Goal: Task Accomplishment & Management: Complete application form

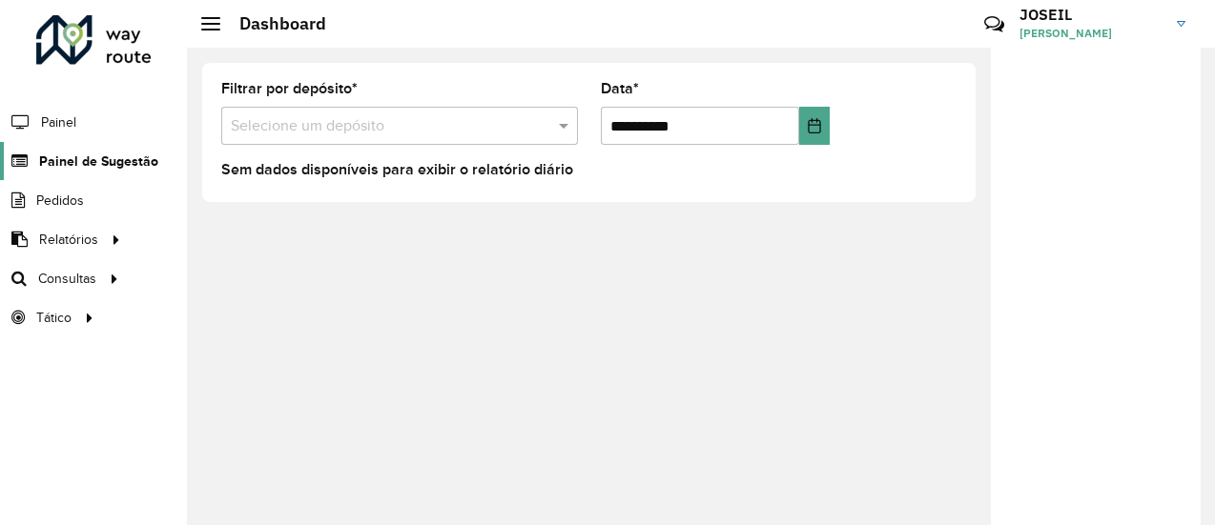
click at [120, 161] on span "Painel de Sugestão" at bounding box center [98, 162] width 119 height 20
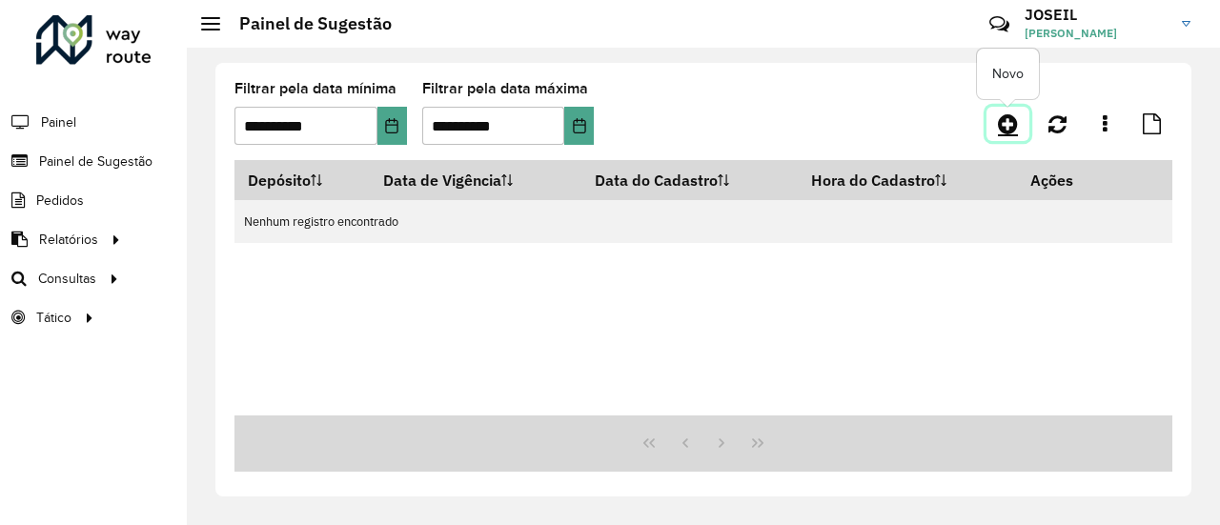
click at [1012, 125] on icon at bounding box center [1008, 123] width 20 height 23
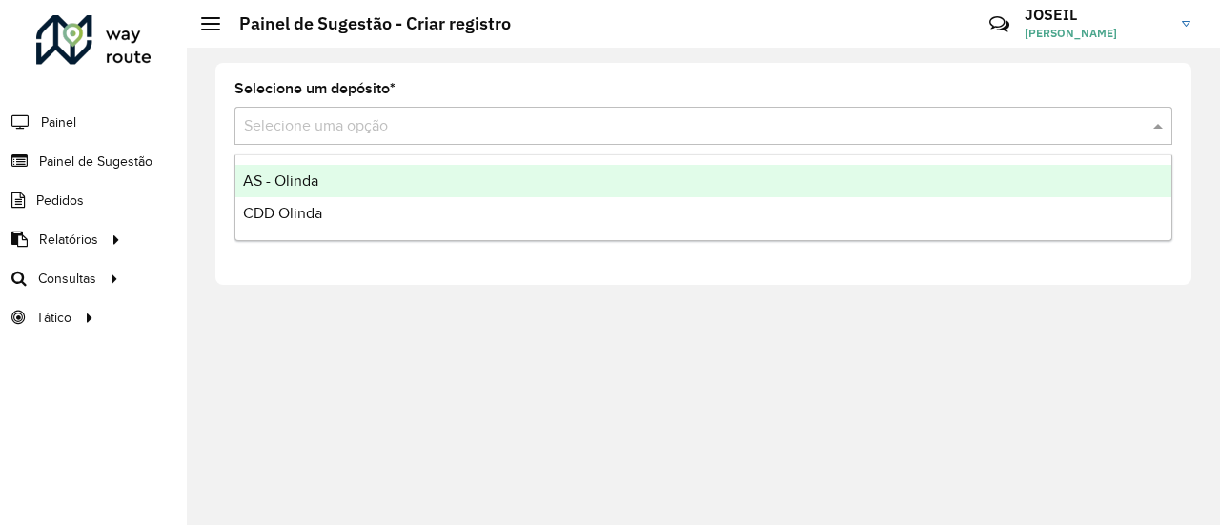
click at [349, 128] on input "text" at bounding box center [684, 126] width 881 height 23
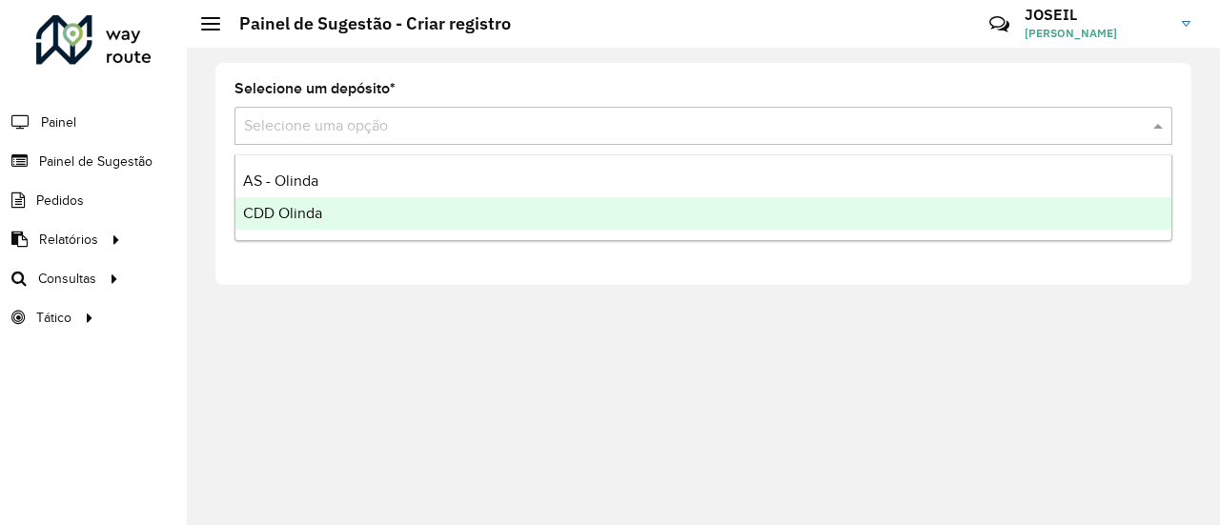
click at [308, 211] on span "CDD Olinda" at bounding box center [282, 213] width 79 height 16
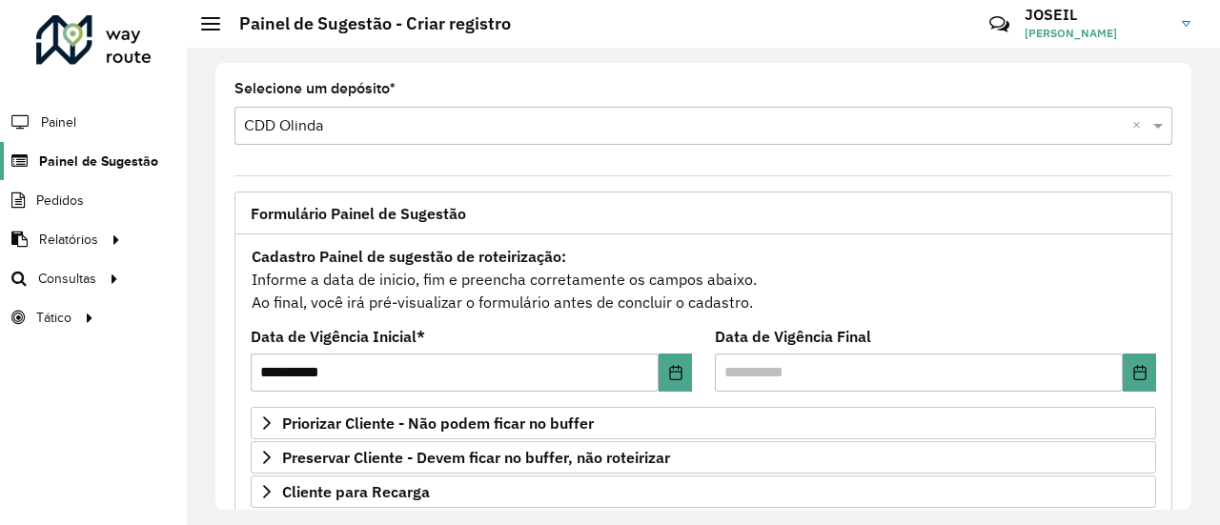
drag, startPoint x: 105, startPoint y: 161, endPoint x: 99, endPoint y: 176, distance: 16.3
click at [105, 161] on span "Painel de Sugestão" at bounding box center [98, 162] width 119 height 20
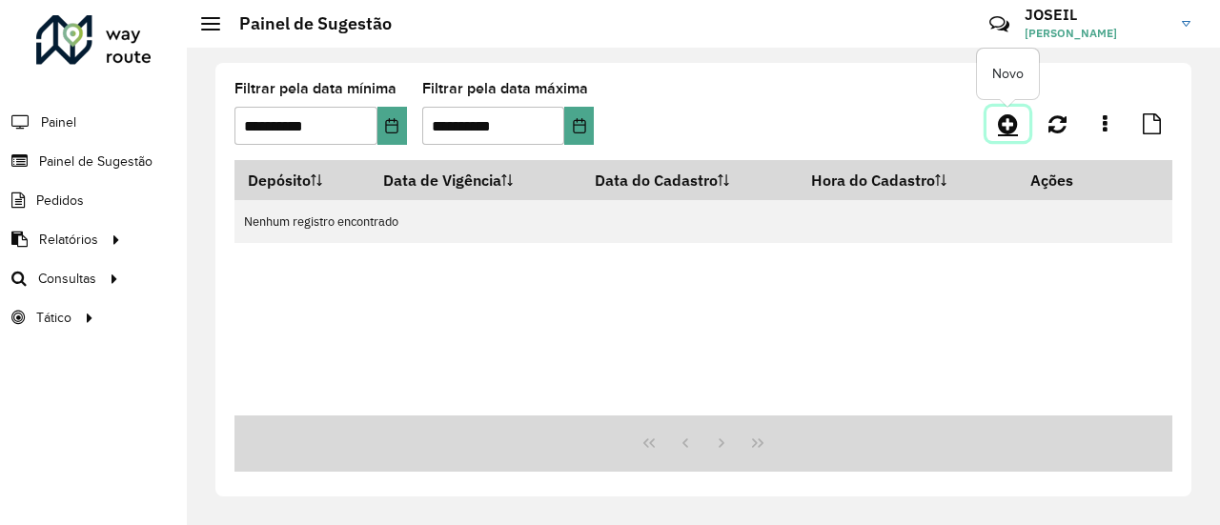
click at [1011, 122] on icon at bounding box center [1008, 123] width 20 height 23
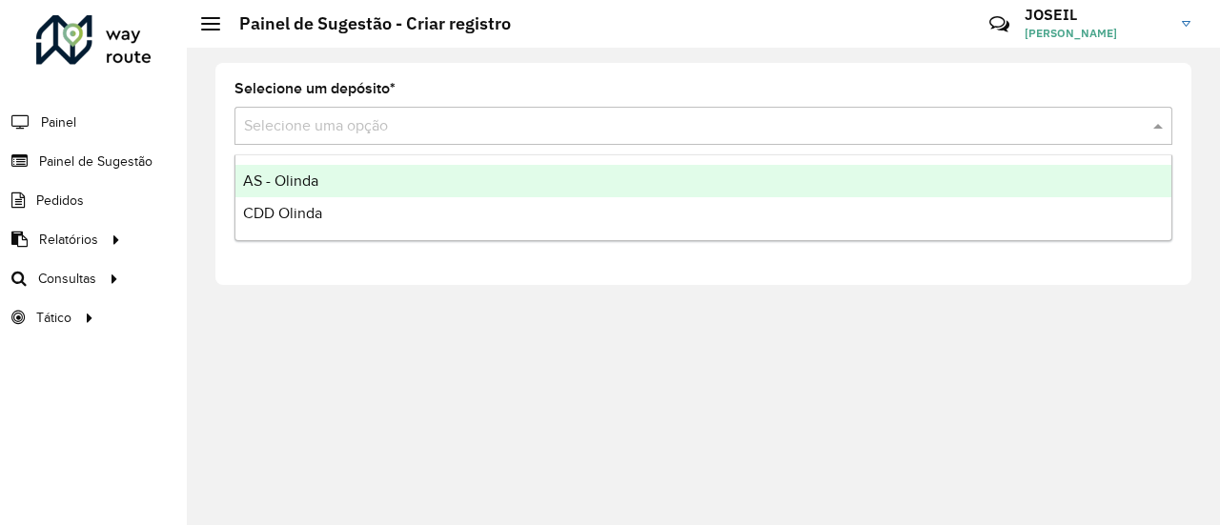
click at [311, 120] on input "text" at bounding box center [684, 126] width 881 height 23
click at [293, 220] on span "CDD Olinda" at bounding box center [282, 213] width 79 height 16
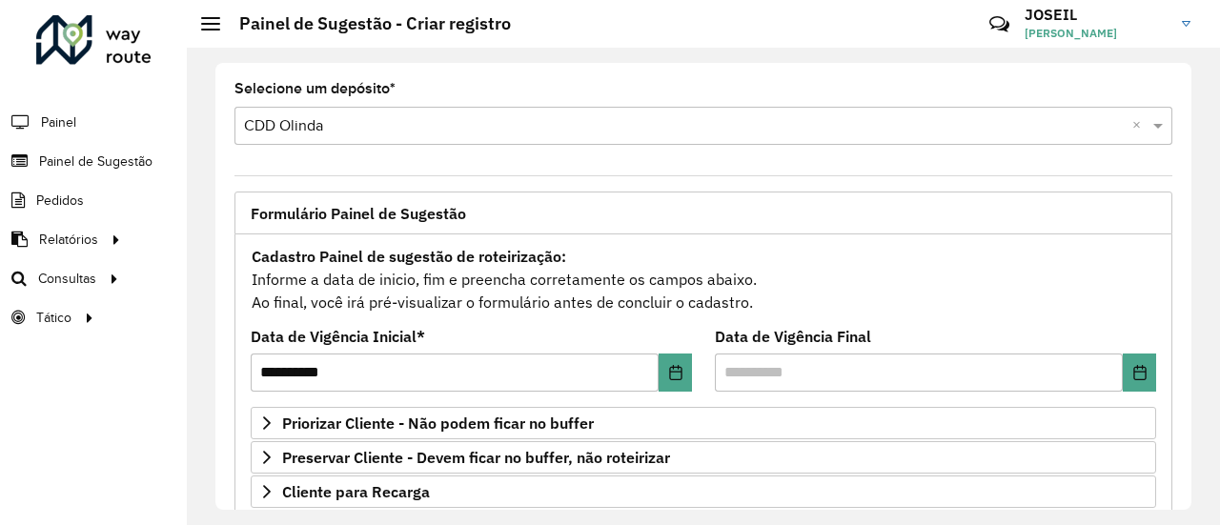
click at [324, 127] on input "text" at bounding box center [684, 126] width 881 height 23
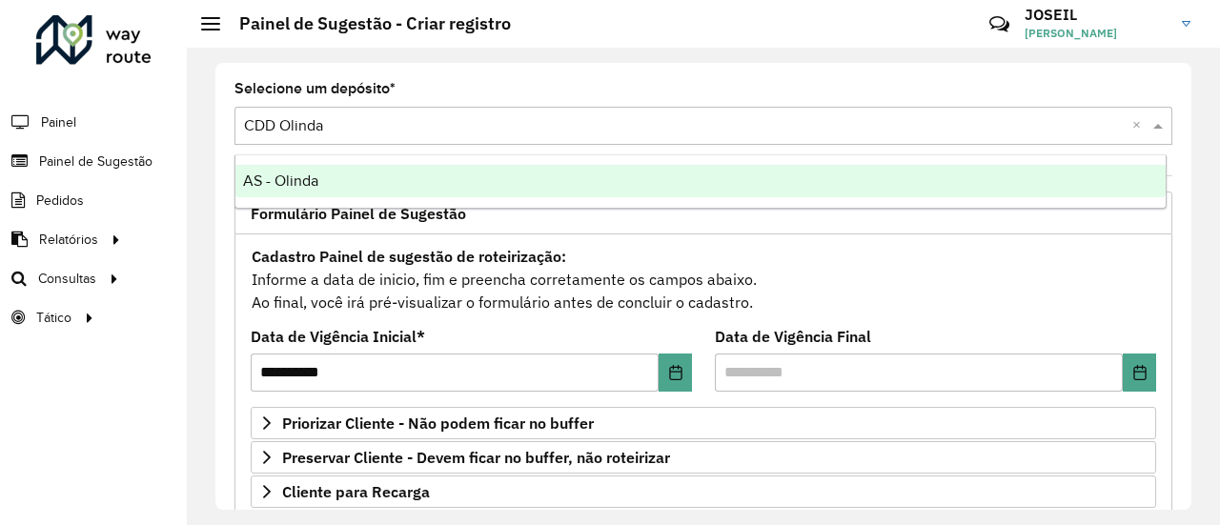
click at [284, 180] on span "AS - Olinda" at bounding box center [280, 181] width 75 height 16
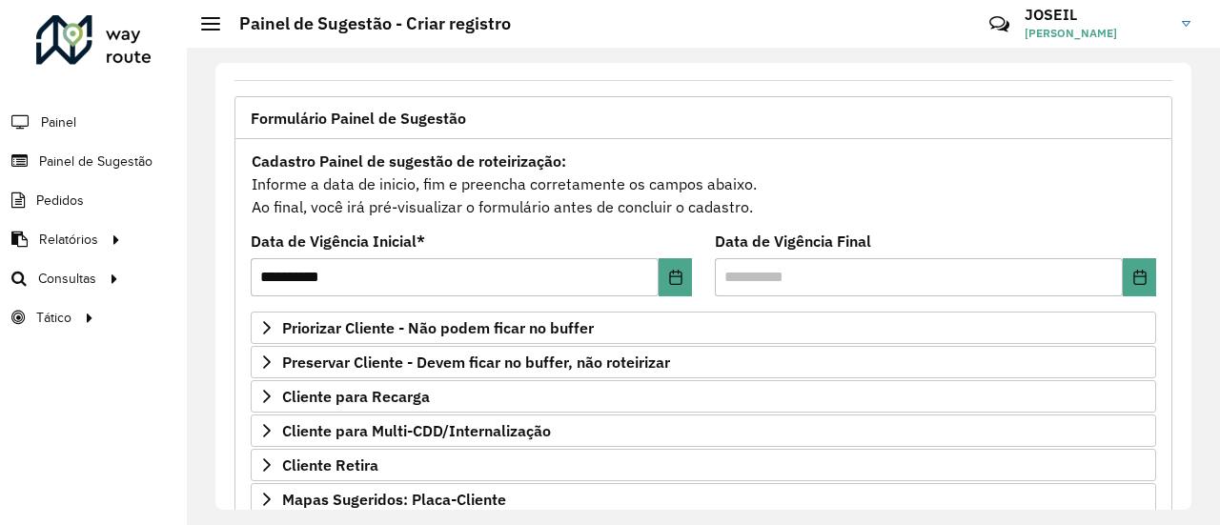
scroll to position [191, 0]
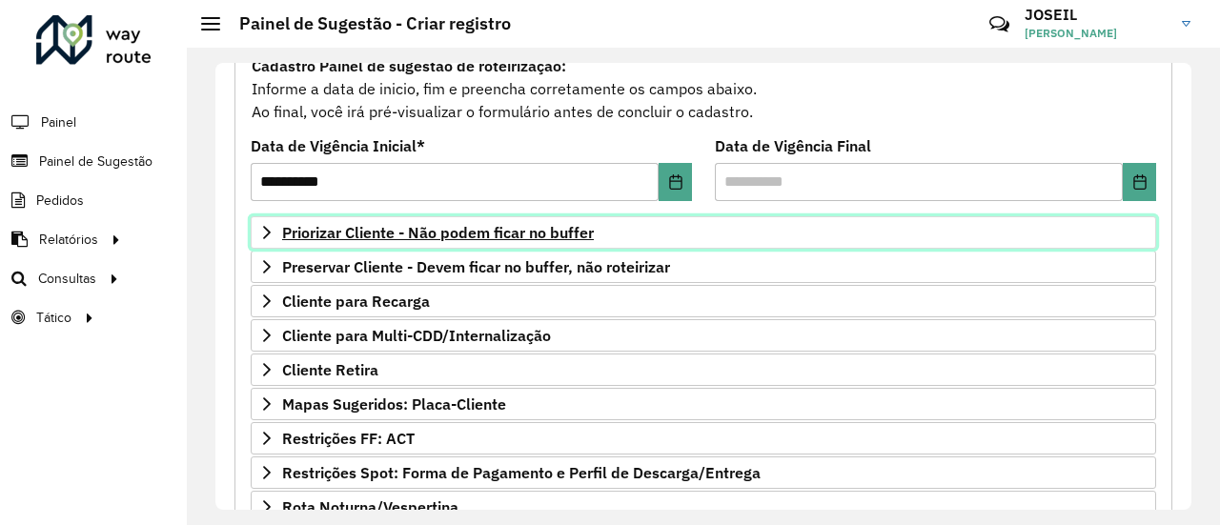
click at [330, 238] on span "Priorizar Cliente - Não podem ficar no buffer" at bounding box center [438, 232] width 312 height 15
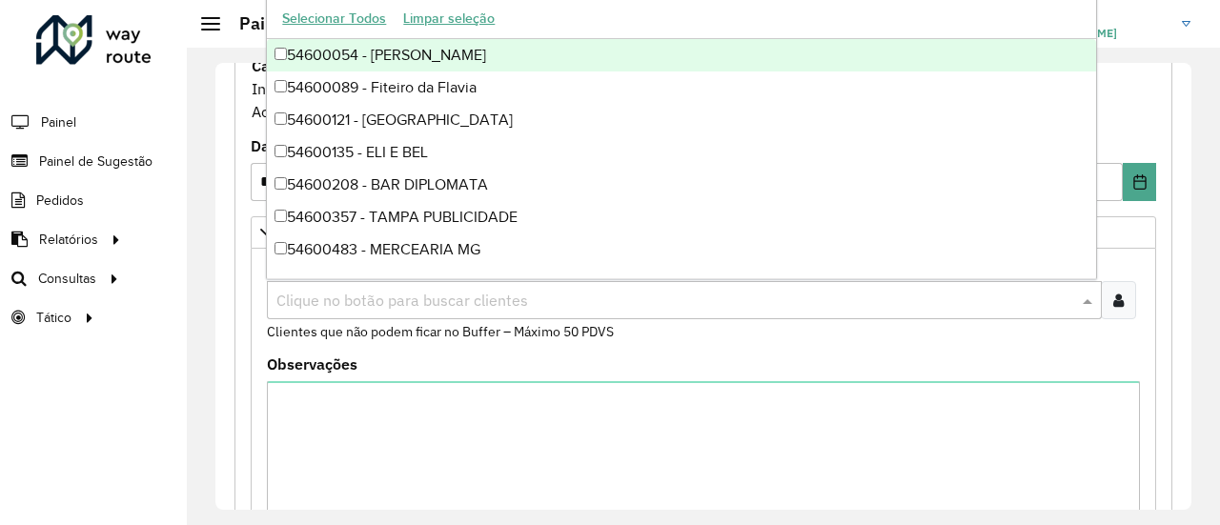
click at [347, 295] on input "text" at bounding box center [675, 301] width 806 height 23
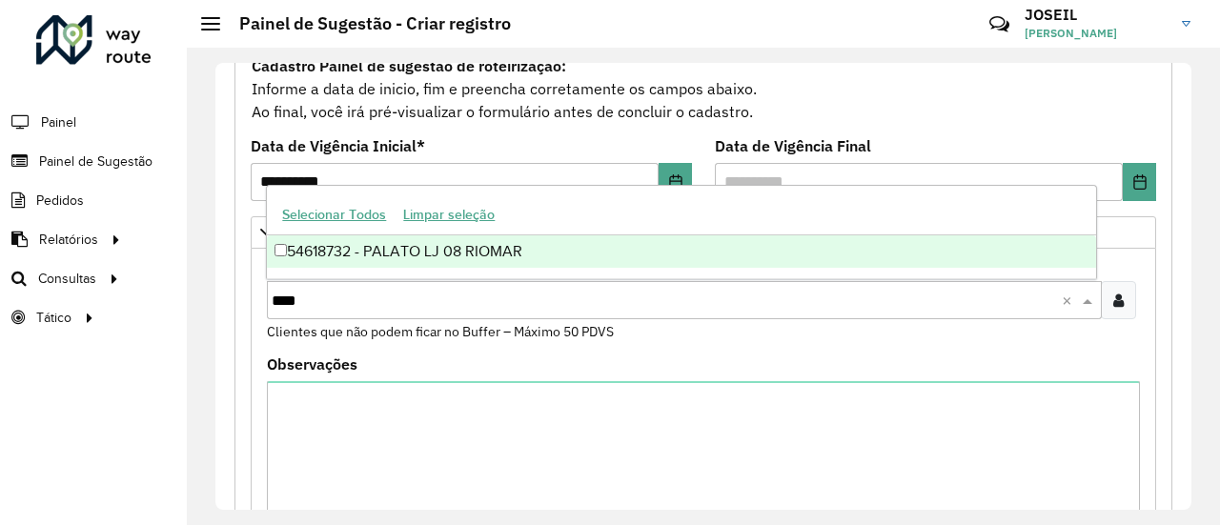
type input "*****"
click at [307, 259] on div "54618732 - PALATO LJ 08 RIOMAR" at bounding box center [681, 251] width 828 height 32
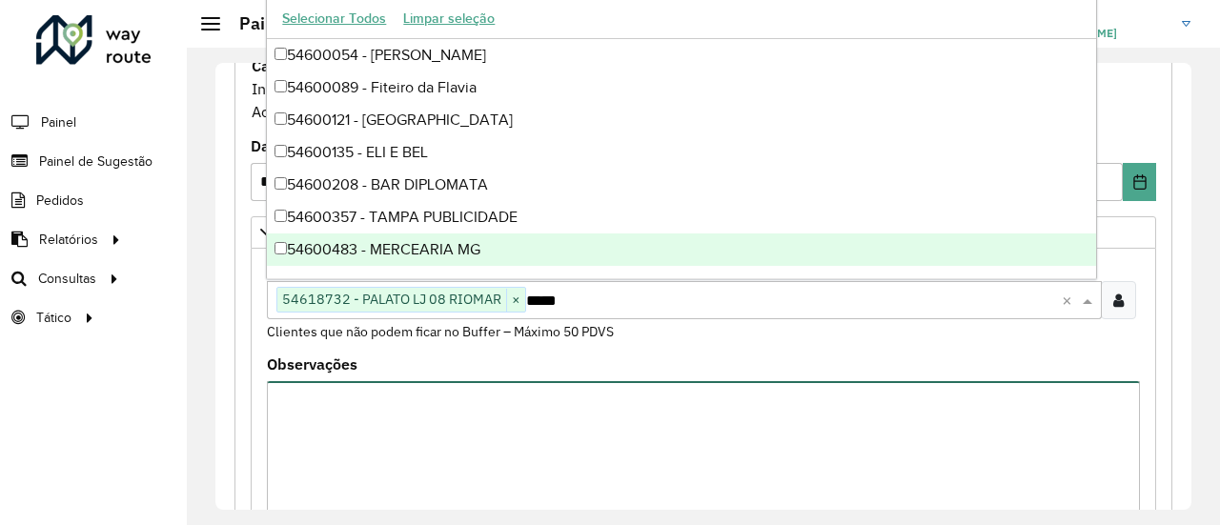
click at [452, 496] on textarea "Observações" at bounding box center [703, 461] width 873 height 161
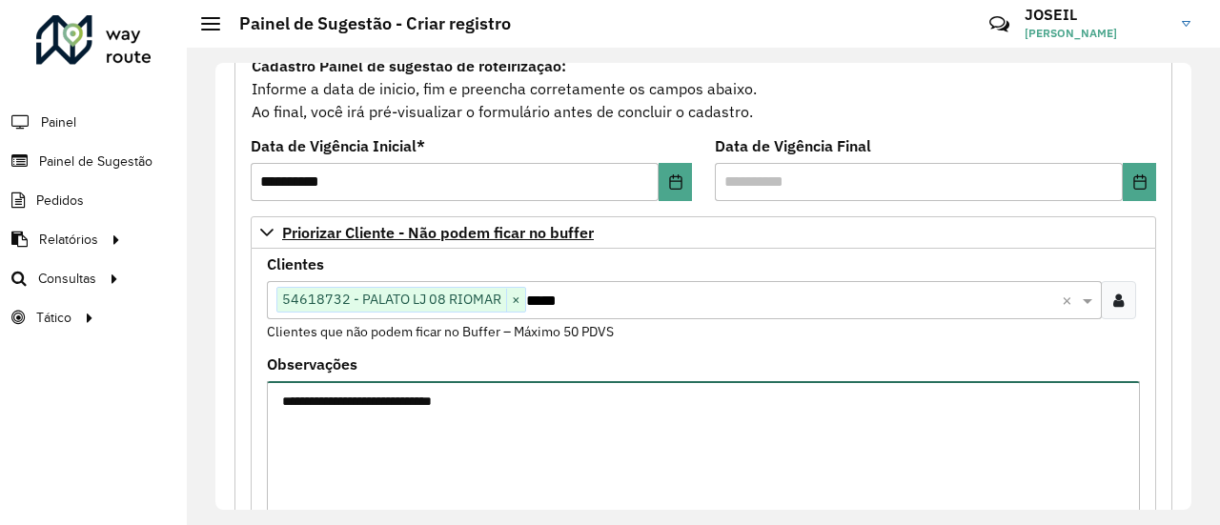
type textarea "**********"
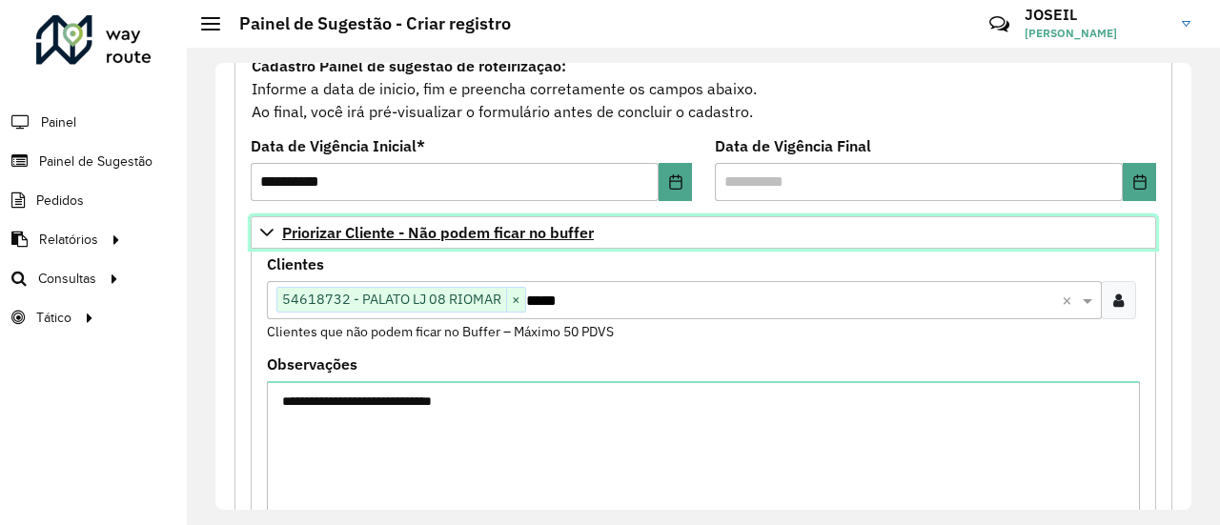
click at [350, 232] on span "Priorizar Cliente - Não podem ficar no buffer" at bounding box center [438, 232] width 312 height 15
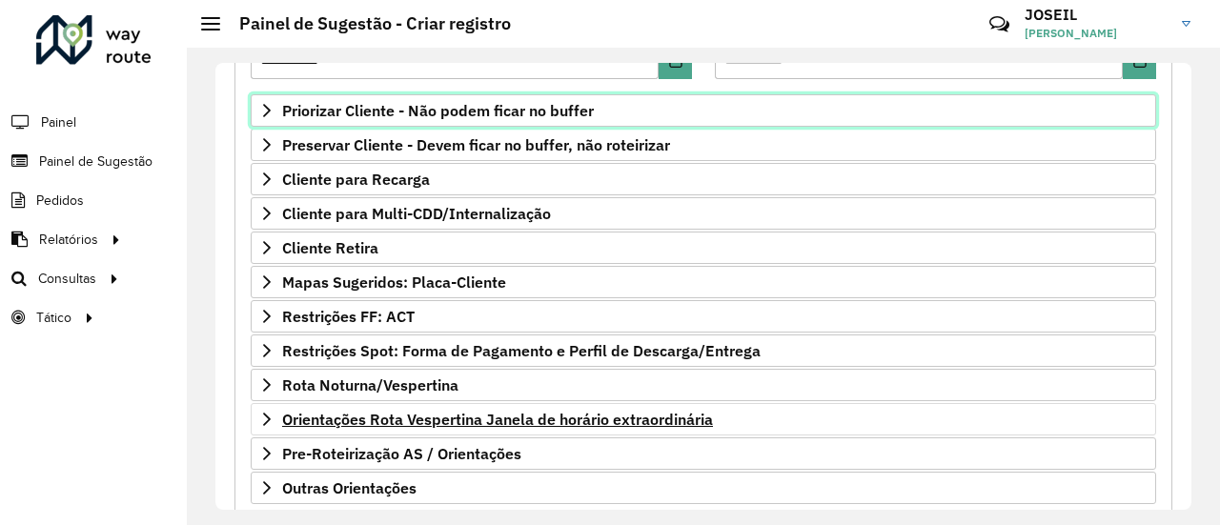
scroll to position [381, 0]
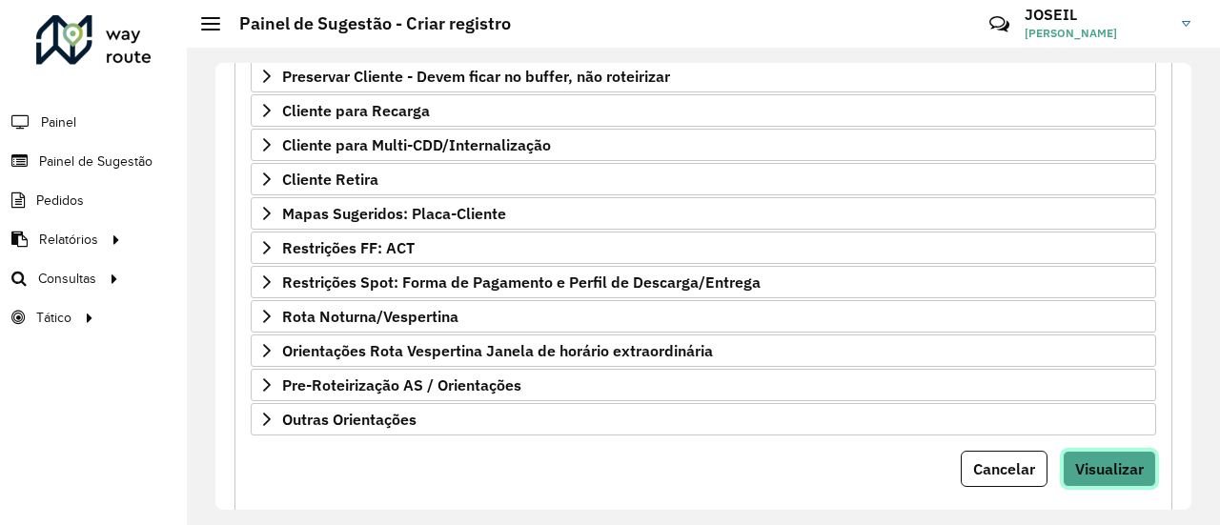
click at [1120, 459] on span "Visualizar" at bounding box center [1109, 468] width 69 height 19
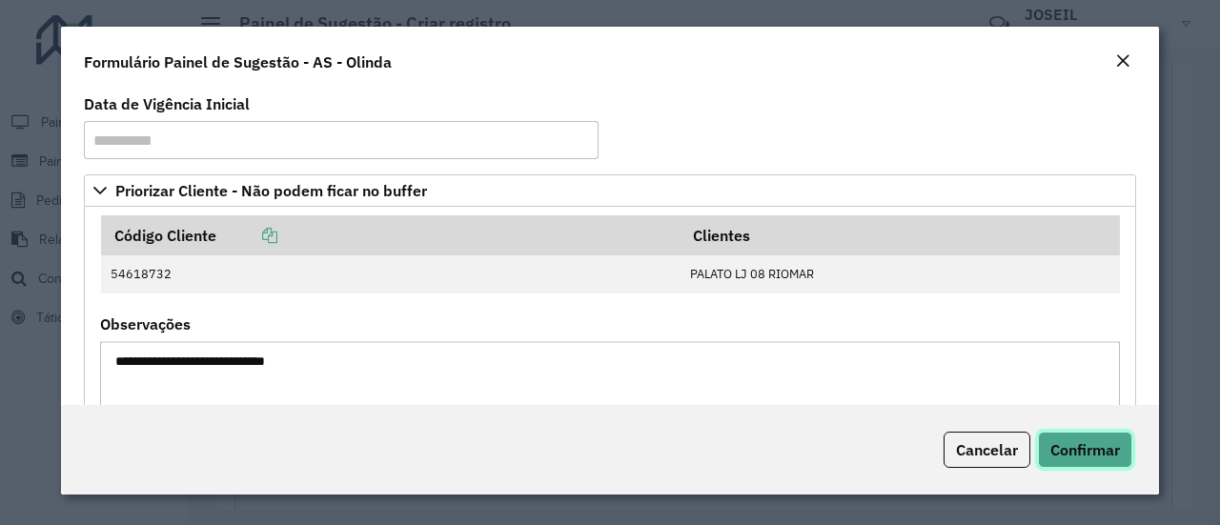
click at [1083, 440] on span "Confirmar" at bounding box center [1086, 449] width 70 height 19
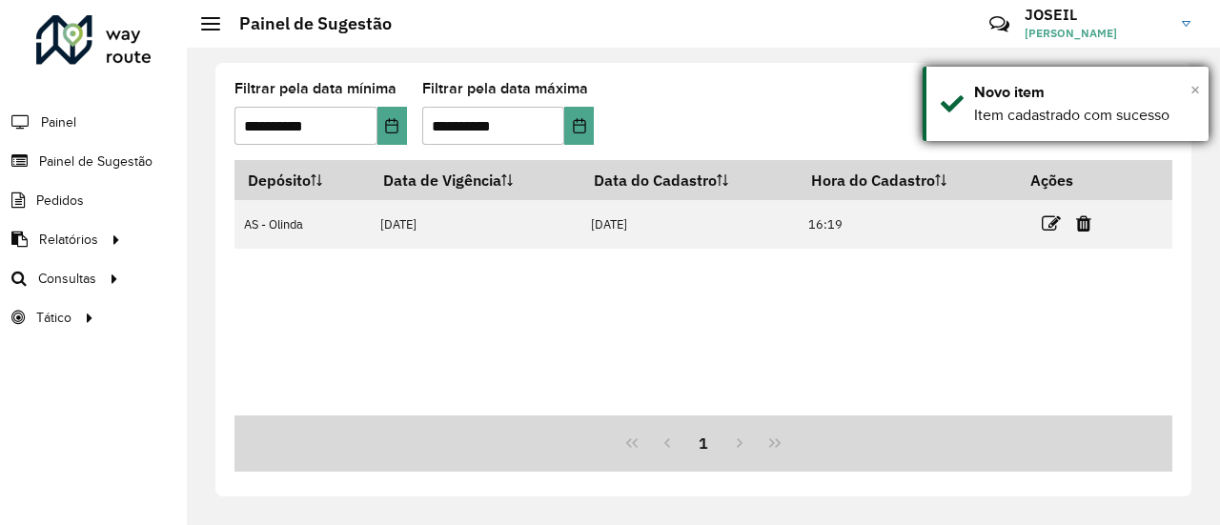
click at [1195, 88] on span "×" at bounding box center [1196, 89] width 10 height 21
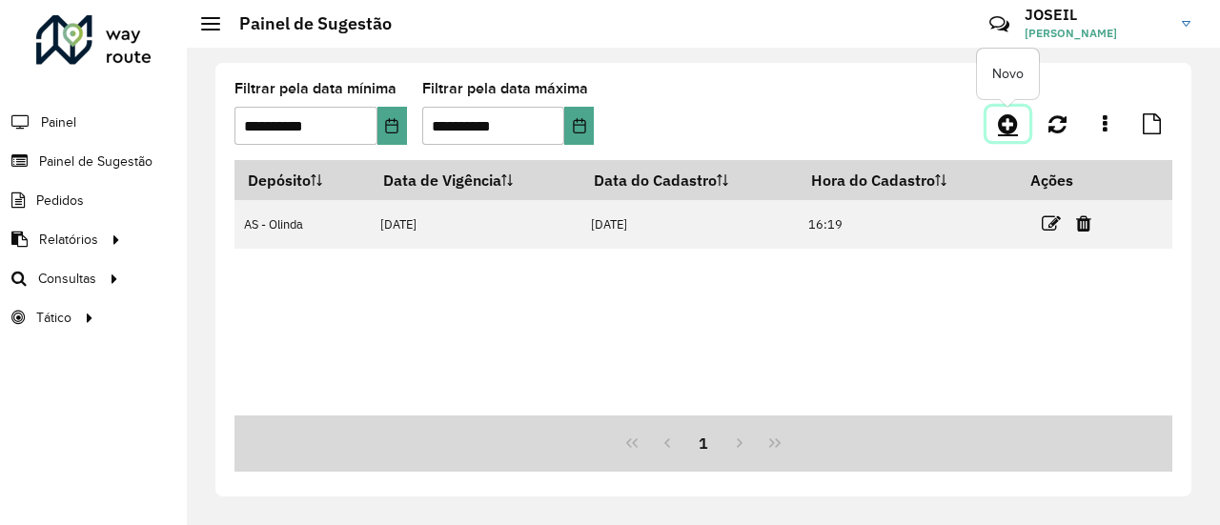
click at [1009, 121] on icon at bounding box center [1008, 123] width 20 height 23
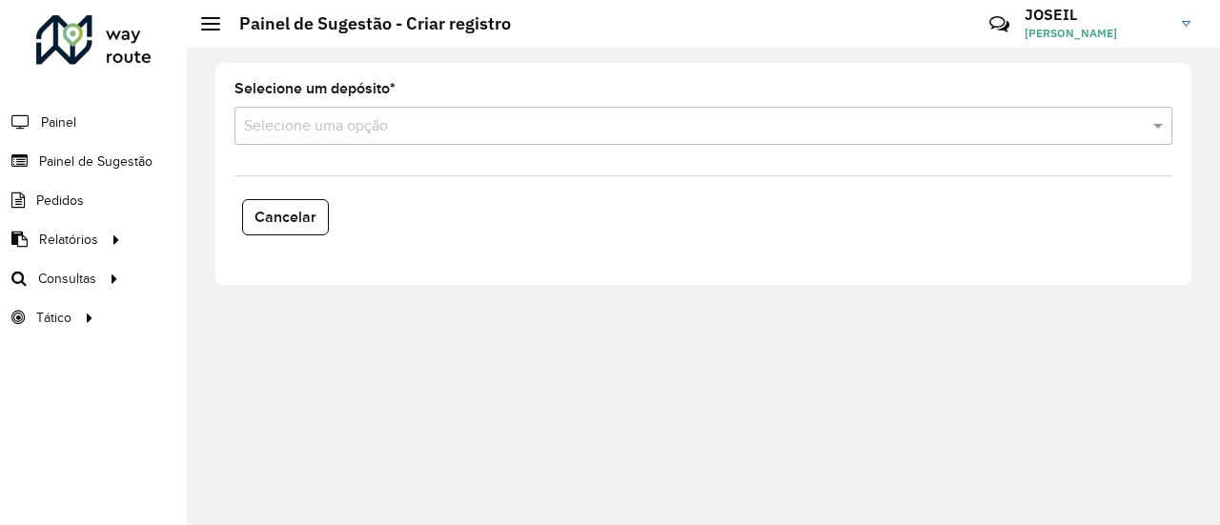
click at [290, 130] on input "text" at bounding box center [684, 126] width 881 height 23
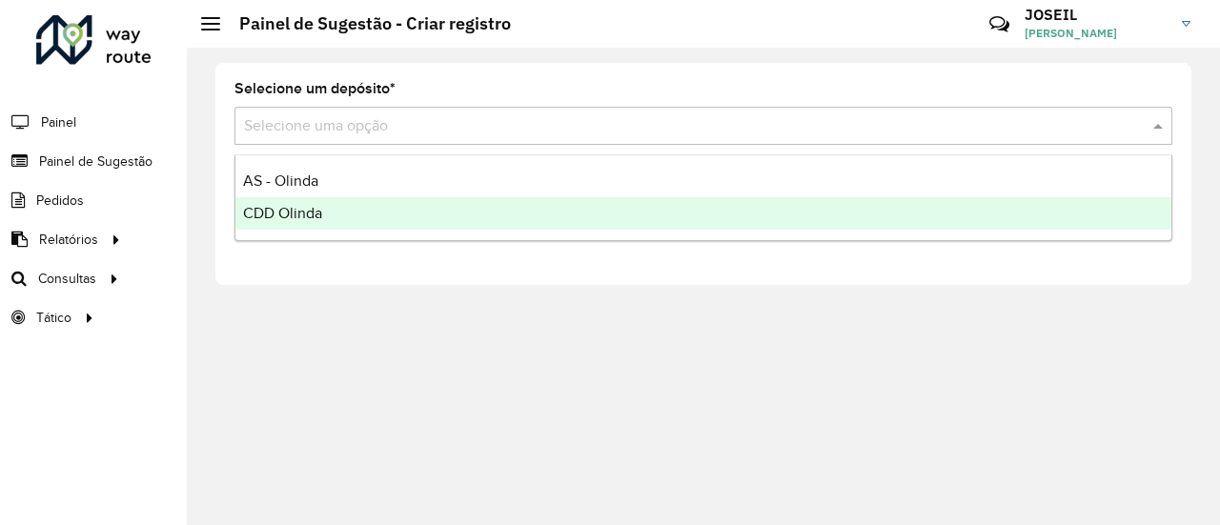
click at [288, 220] on span "CDD Olinda" at bounding box center [282, 213] width 79 height 16
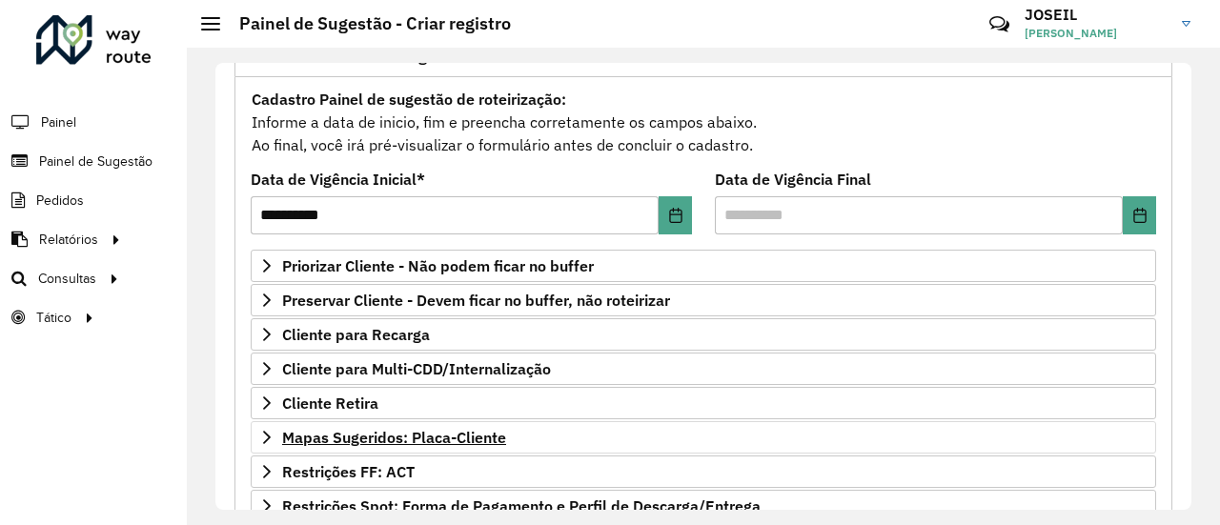
scroll to position [286, 0]
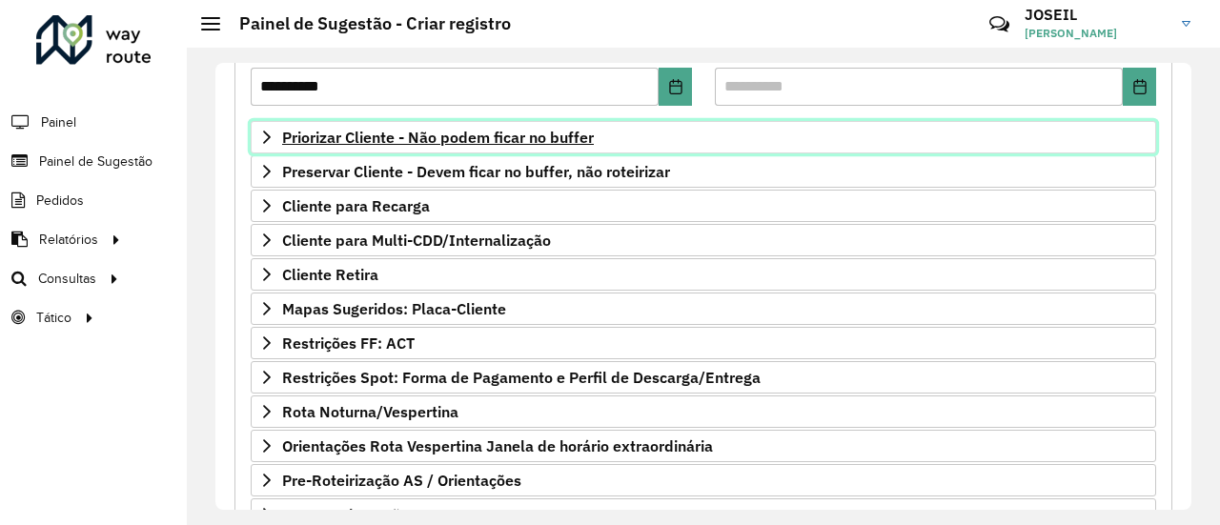
click at [336, 138] on span "Priorizar Cliente - Não podem ficar no buffer" at bounding box center [438, 137] width 312 height 15
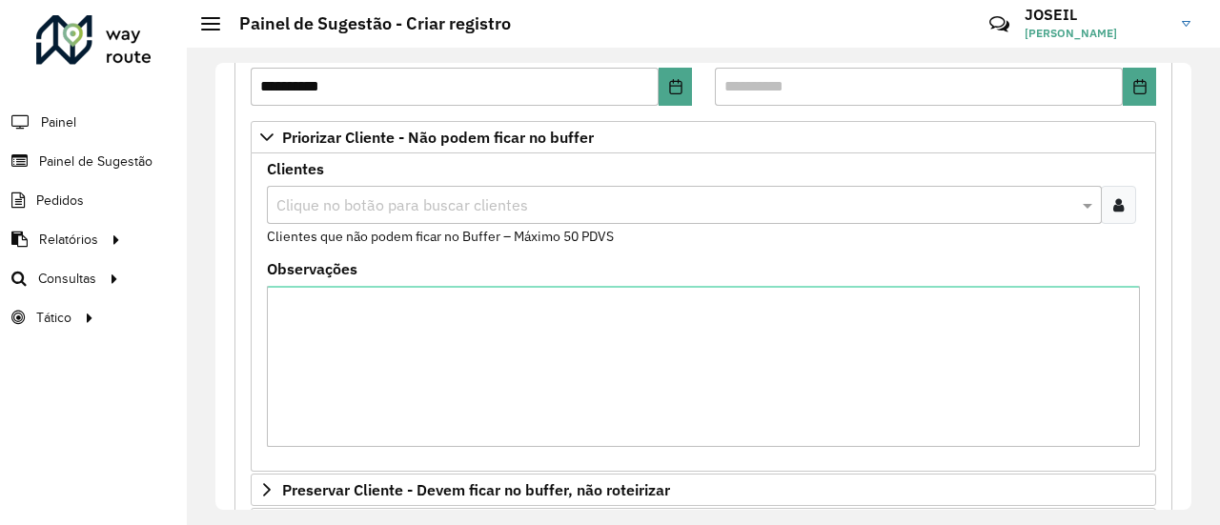
click at [351, 209] on input "text" at bounding box center [675, 205] width 806 height 23
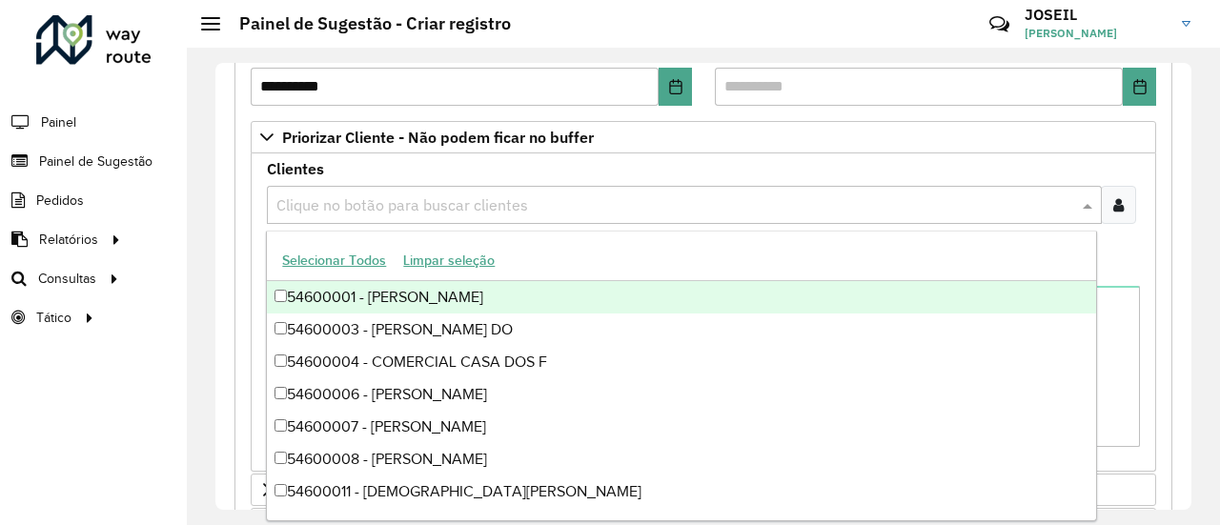
paste input "*****"
type input "*****"
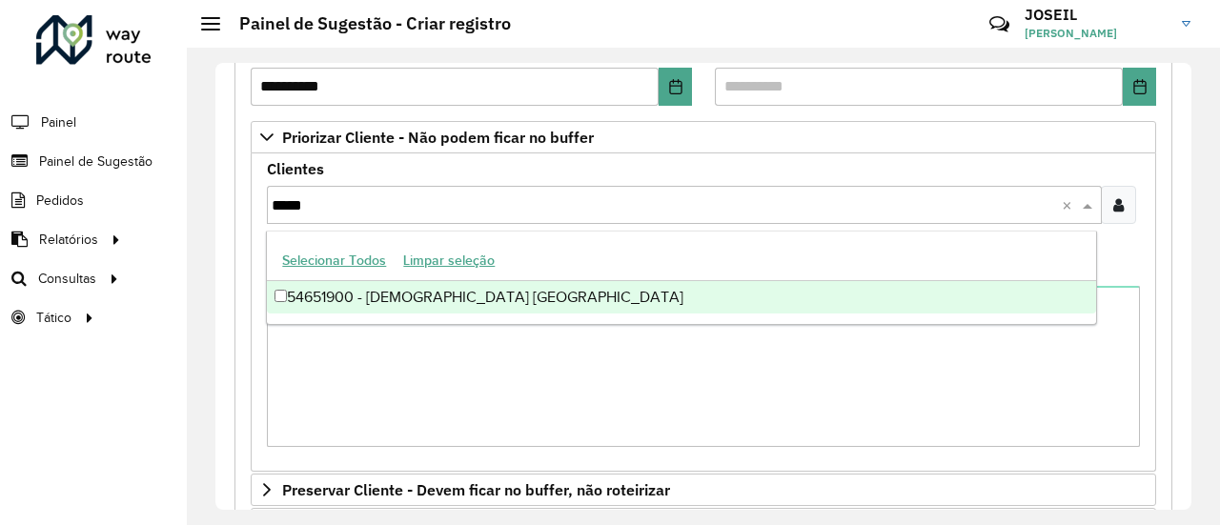
click at [327, 287] on div "54651900 - [DEMOGRAPHIC_DATA] [GEOGRAPHIC_DATA]" at bounding box center [681, 297] width 828 height 32
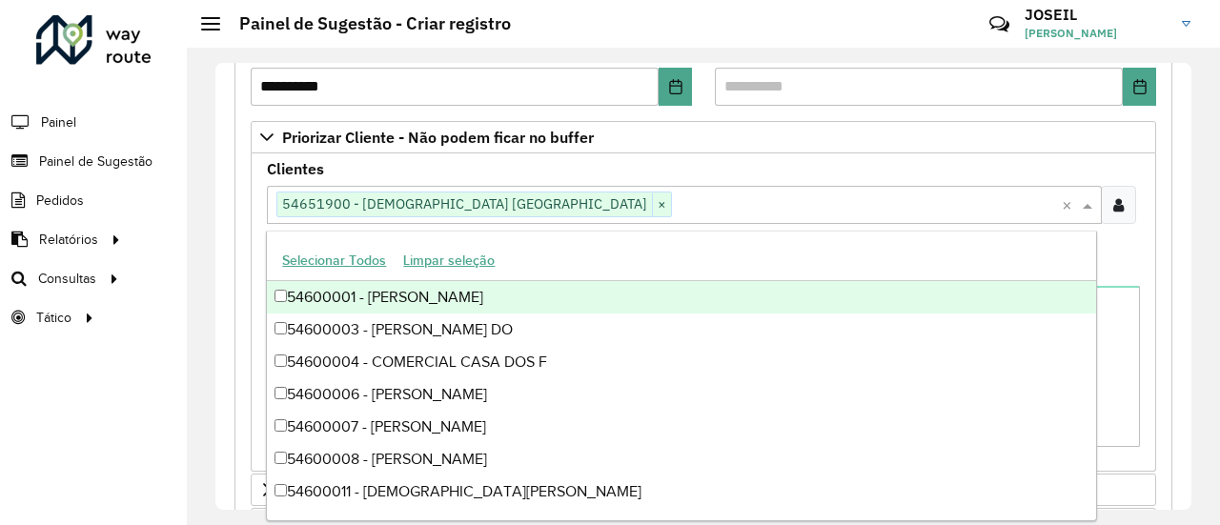
paste input "*****"
type input "*****"
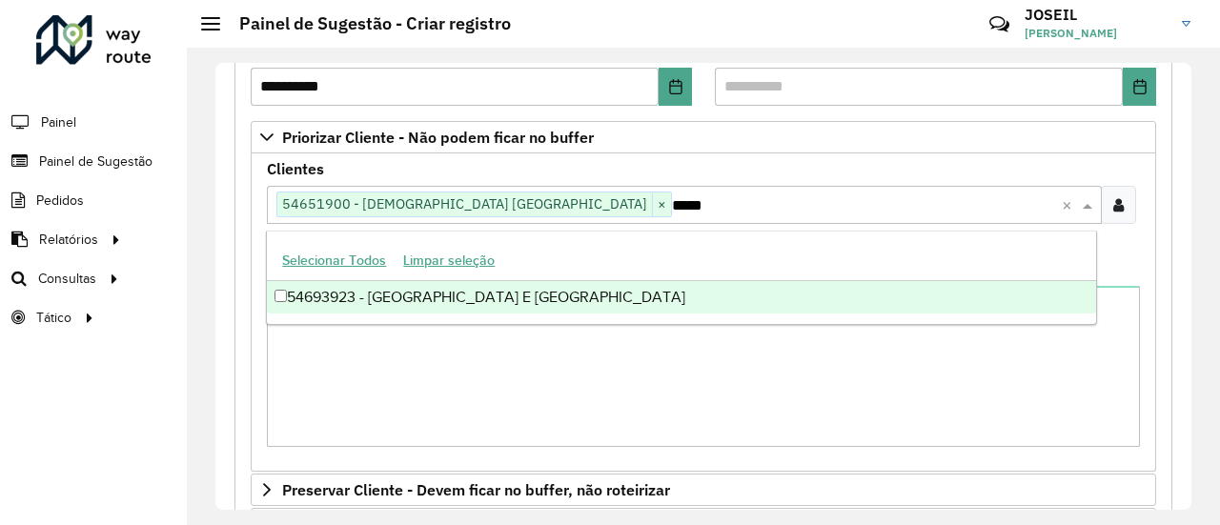
click at [410, 289] on div "54693923 - [GEOGRAPHIC_DATA] E [GEOGRAPHIC_DATA]" at bounding box center [681, 297] width 828 height 32
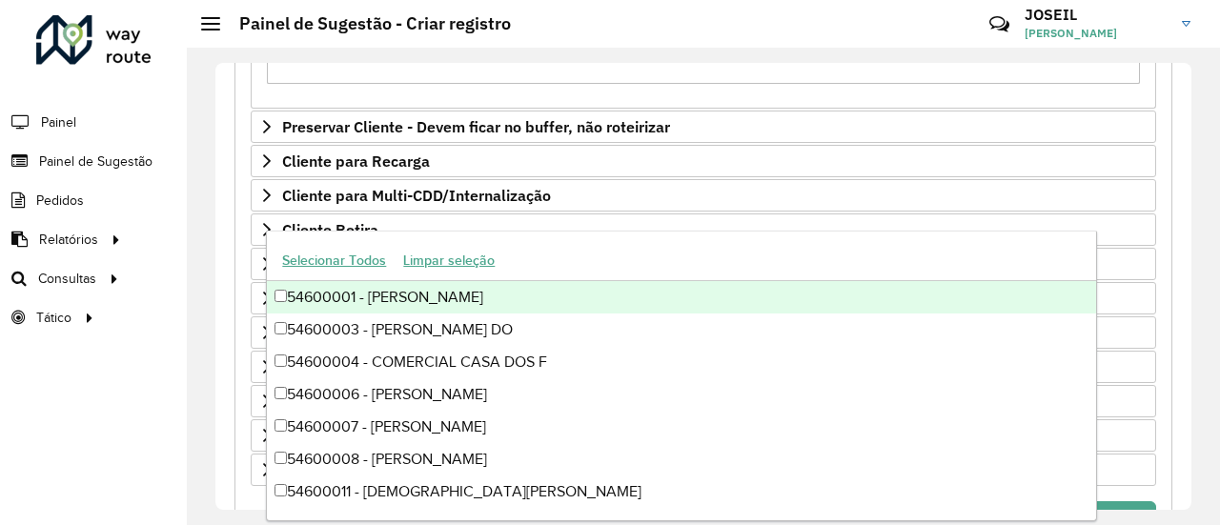
scroll to position [732, 0]
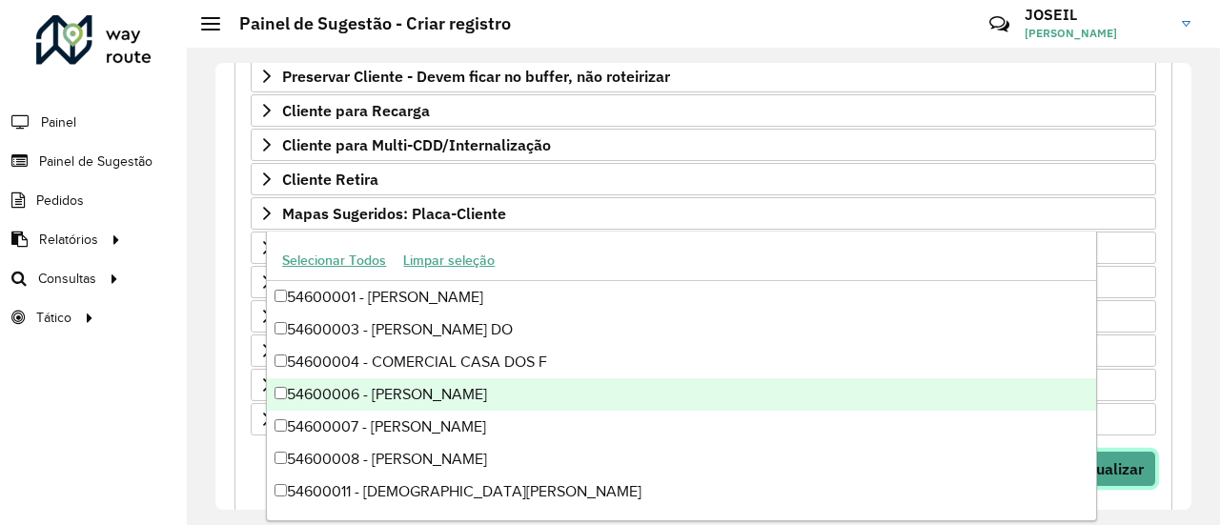
click at [1133, 451] on button "Visualizar" at bounding box center [1109, 469] width 93 height 36
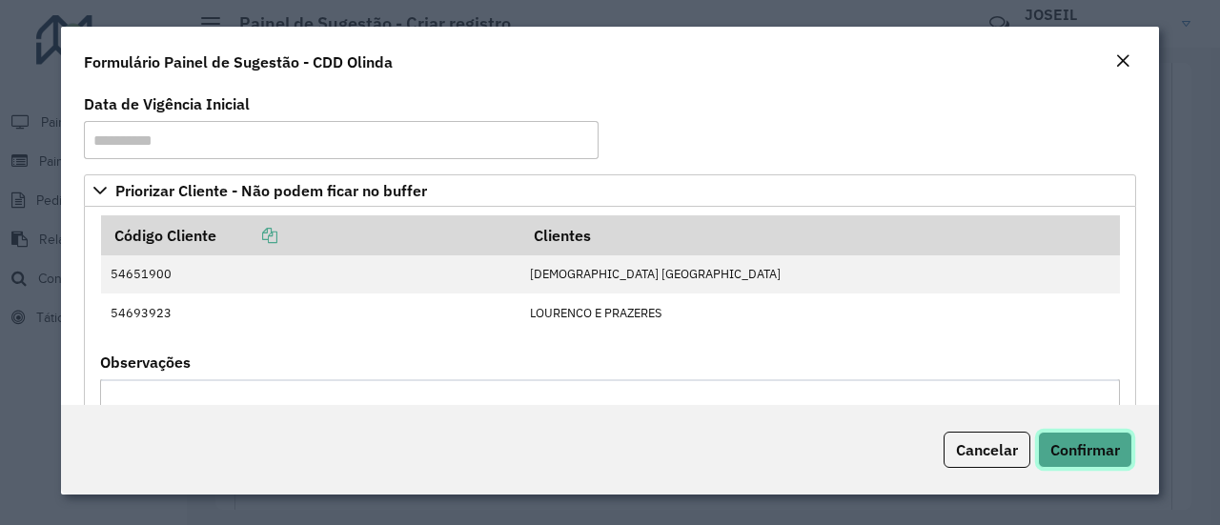
click at [1092, 448] on span "Confirmar" at bounding box center [1086, 449] width 70 height 19
